Goal: Transaction & Acquisition: Book appointment/travel/reservation

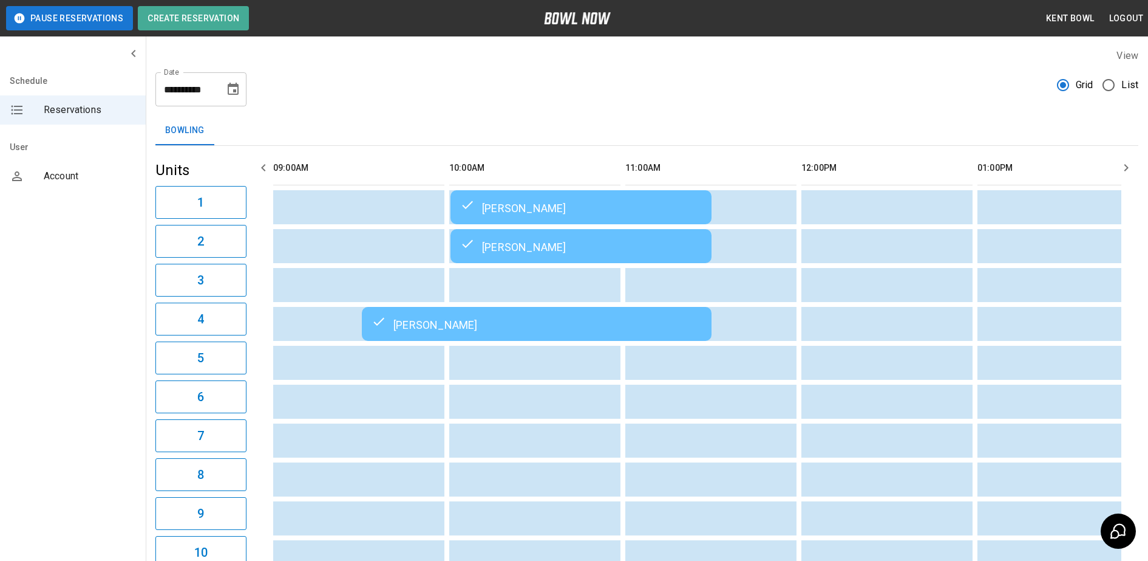
scroll to position [0, 1585]
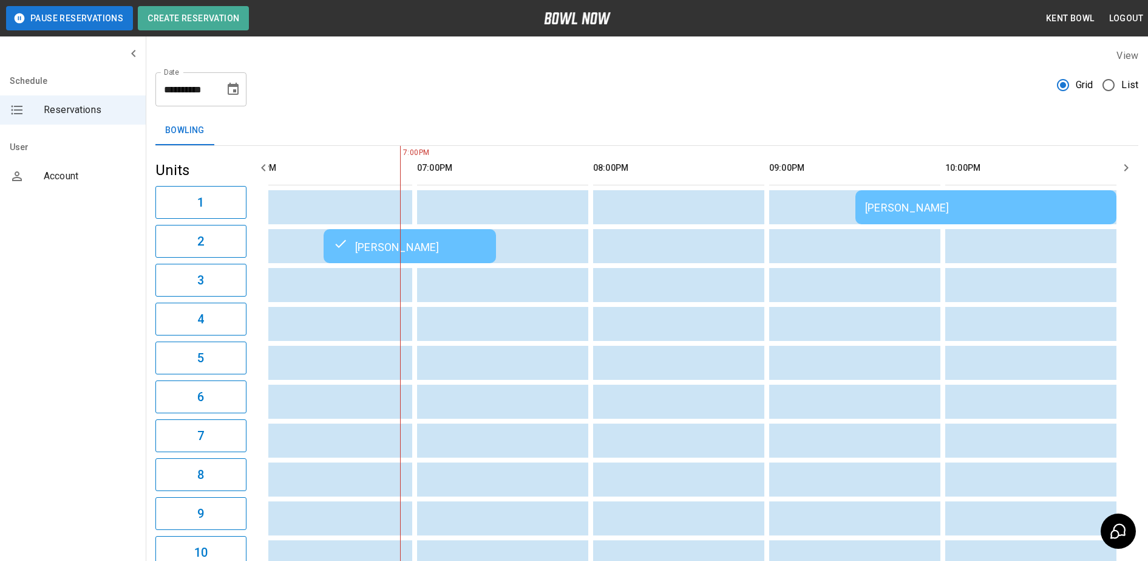
click at [743, 84] on div "**********" at bounding box center [646, 85] width 983 height 44
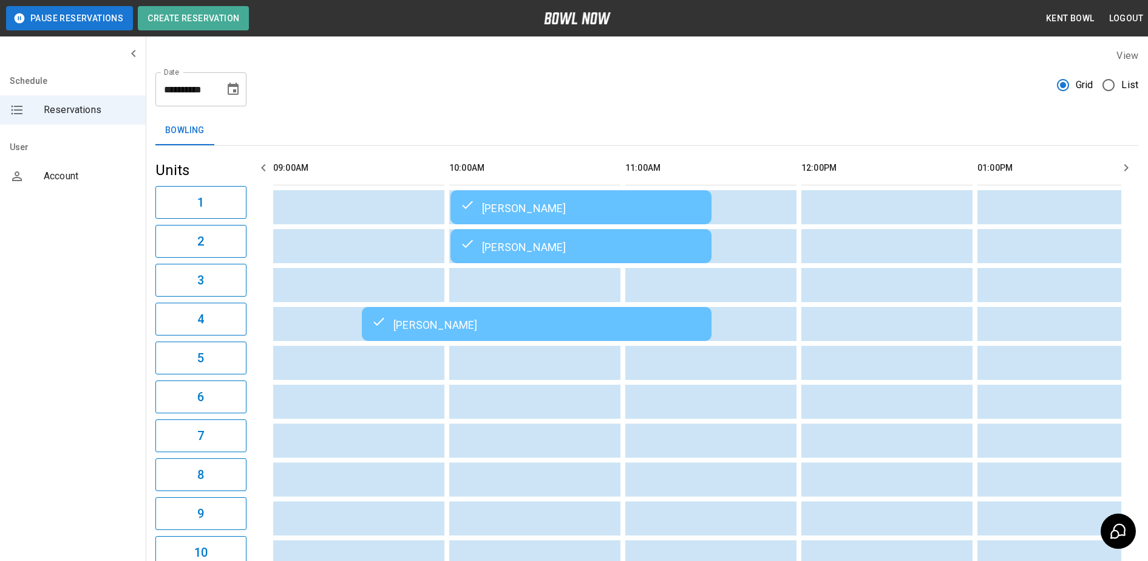
scroll to position [0, 1634]
